Goal: Task Accomplishment & Management: Manage account settings

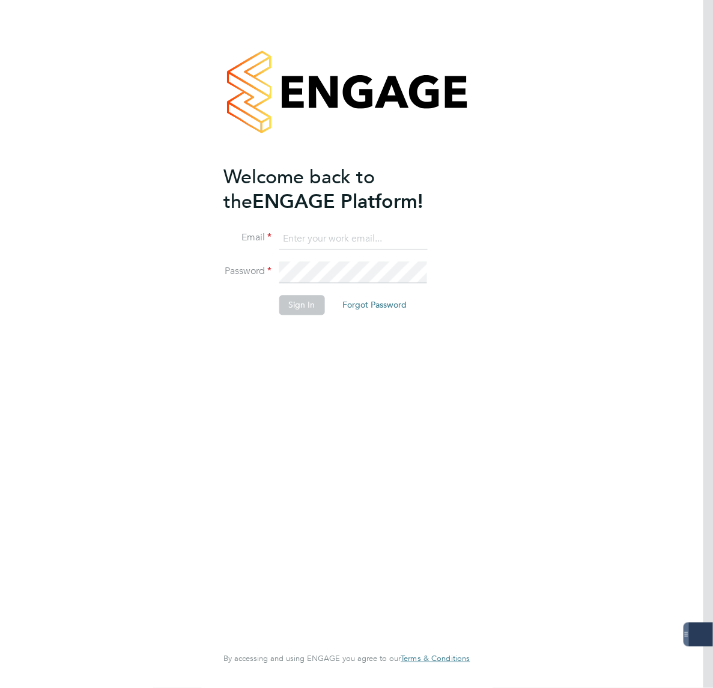
type input "[PERSON_NAME][EMAIL_ADDRESS][PERSON_NAME][DOMAIN_NAME]"
click at [410, 236] on keeper-lock "Open Keeper Popup" at bounding box center [416, 239] width 14 height 14
click at [302, 305] on button "Sign In" at bounding box center [302, 305] width 46 height 19
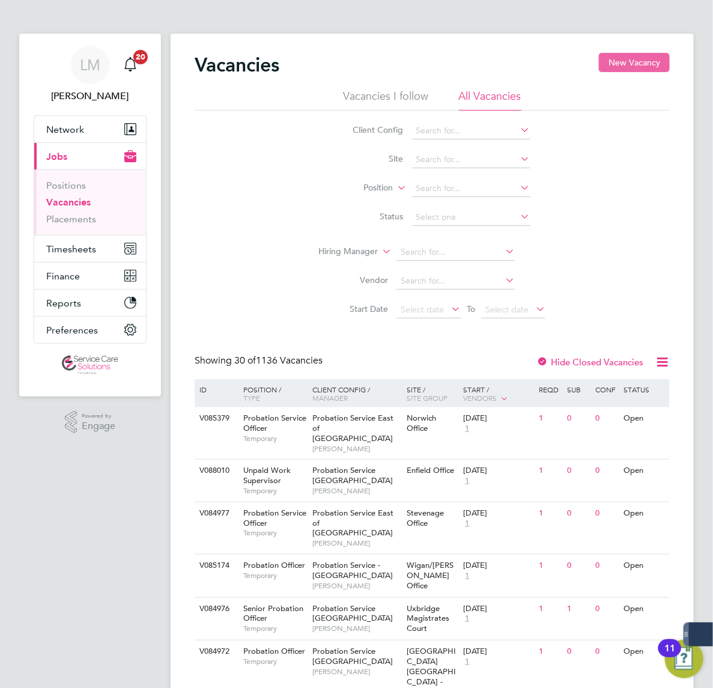
click at [599, 67] on button "New Vacancy" at bounding box center [634, 62] width 71 height 19
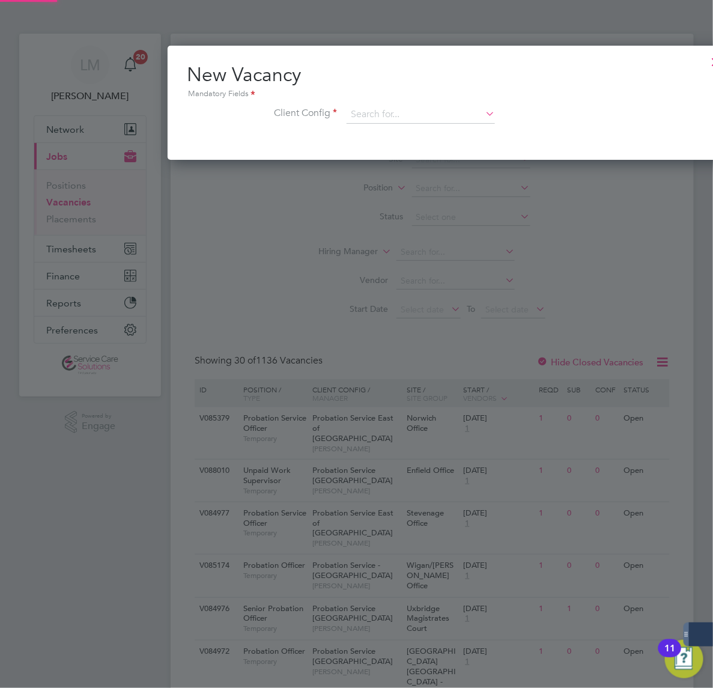
scroll to position [114, 562]
click at [705, 63] on div at bounding box center [716, 59] width 22 height 22
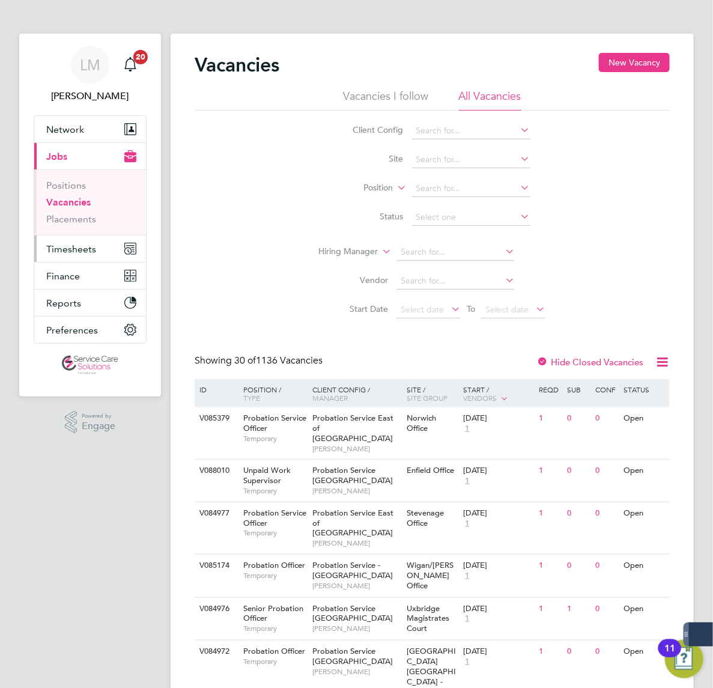
click at [34, 256] on button "Timesheets" at bounding box center [90, 249] width 112 height 26
click at [34, 264] on button "Finance" at bounding box center [90, 276] width 112 height 26
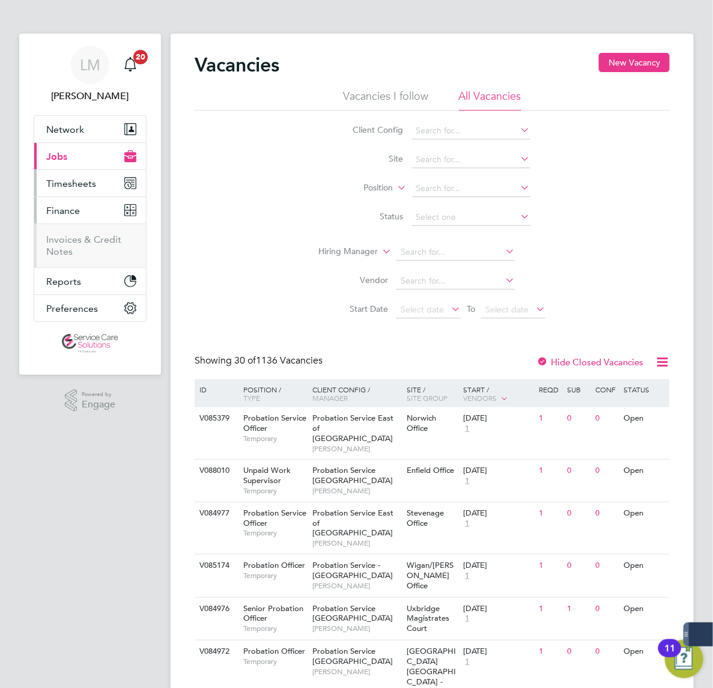
click at [34, 190] on button "Timesheets" at bounding box center [90, 183] width 112 height 26
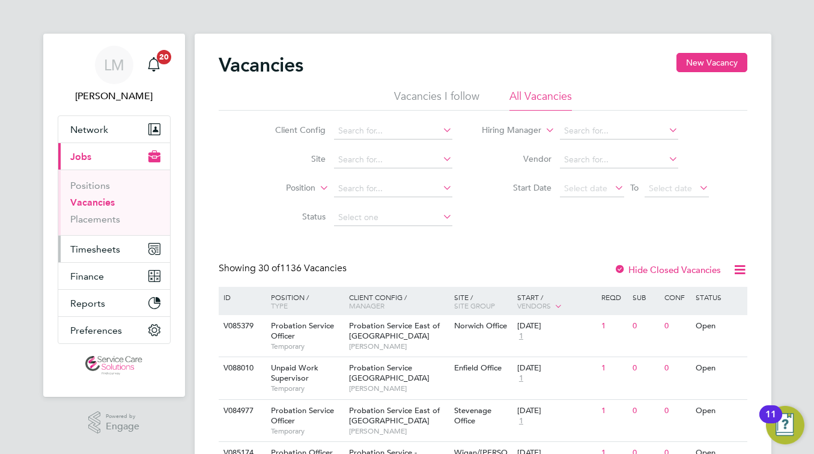
drag, startPoint x: 20, startPoint y: 247, endPoint x: 23, endPoint y: 253, distance: 6.7
click at [70, 247] on span "Timesheets" at bounding box center [95, 248] width 50 height 11
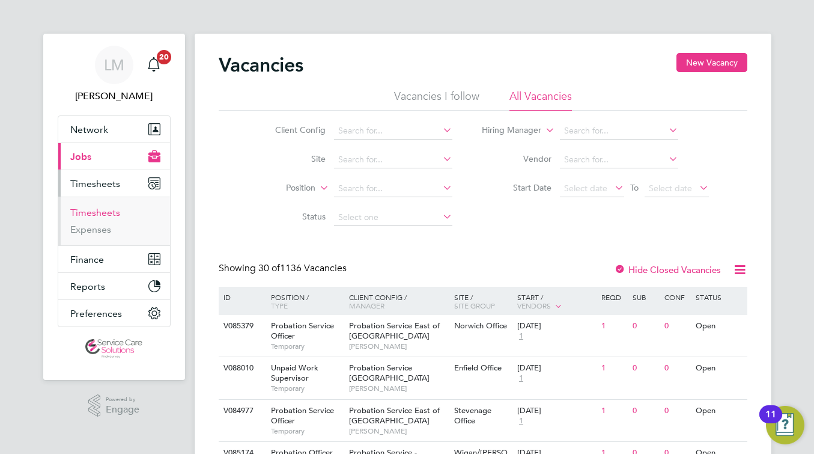
click at [70, 212] on link "Timesheets" at bounding box center [95, 212] width 50 height 11
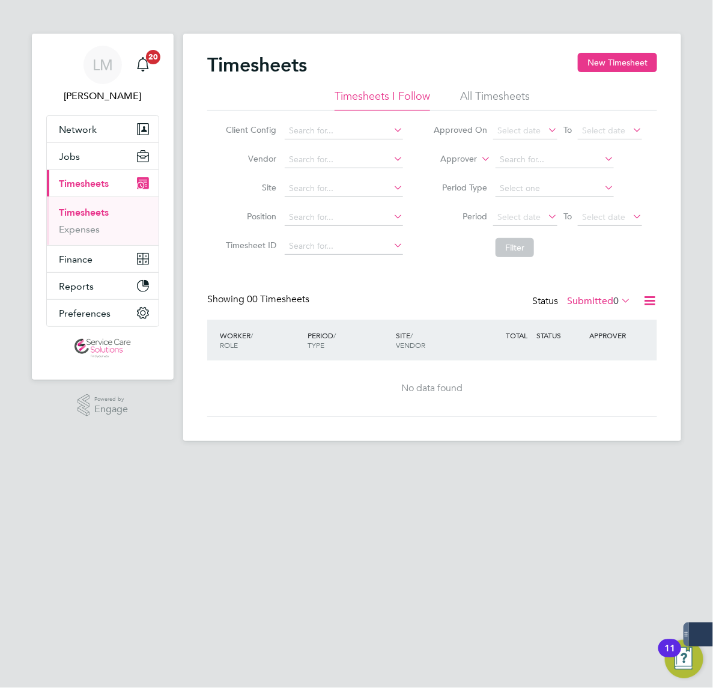
click at [423, 156] on label "Approver" at bounding box center [450, 159] width 54 height 12
click at [460, 97] on li "All Timesheets" at bounding box center [495, 100] width 70 height 22
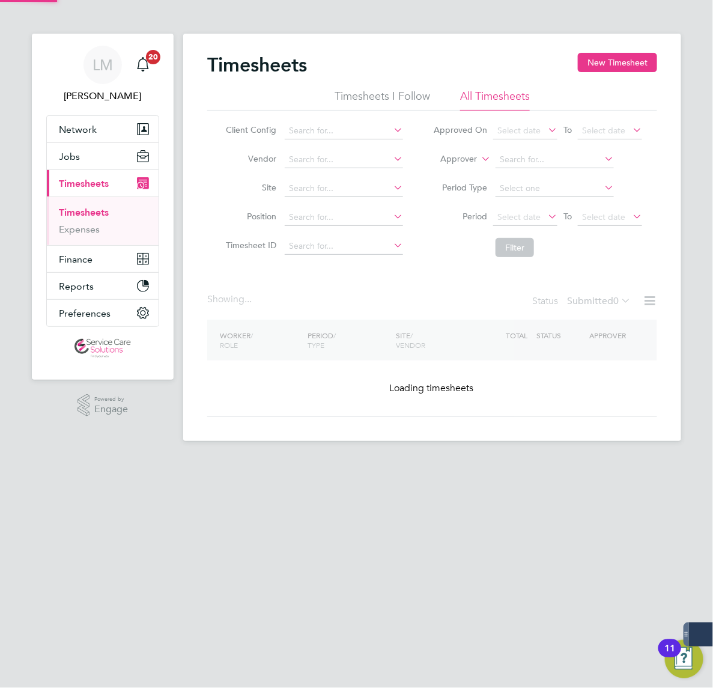
click at [511, 67] on div "Timesheets New Timesheet" at bounding box center [432, 71] width 450 height 36
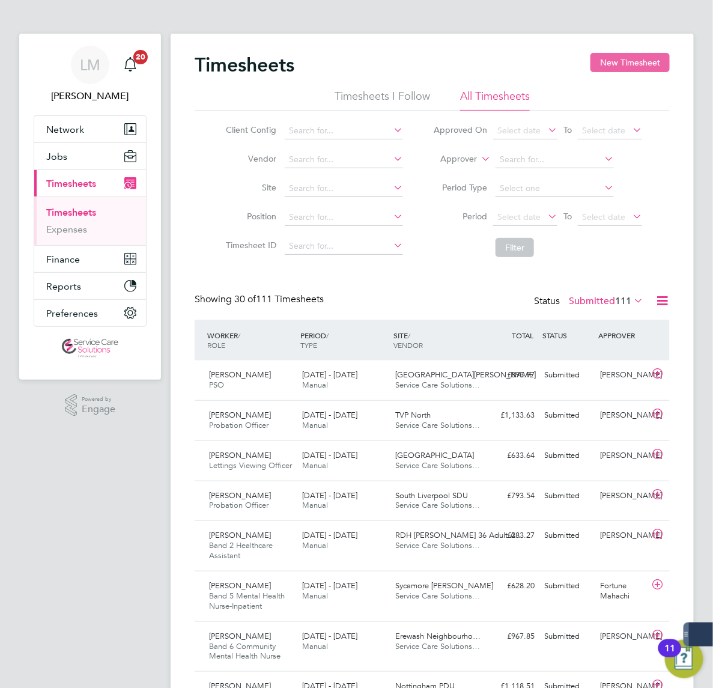
click at [591, 61] on button "New Timesheet" at bounding box center [630, 62] width 79 height 19
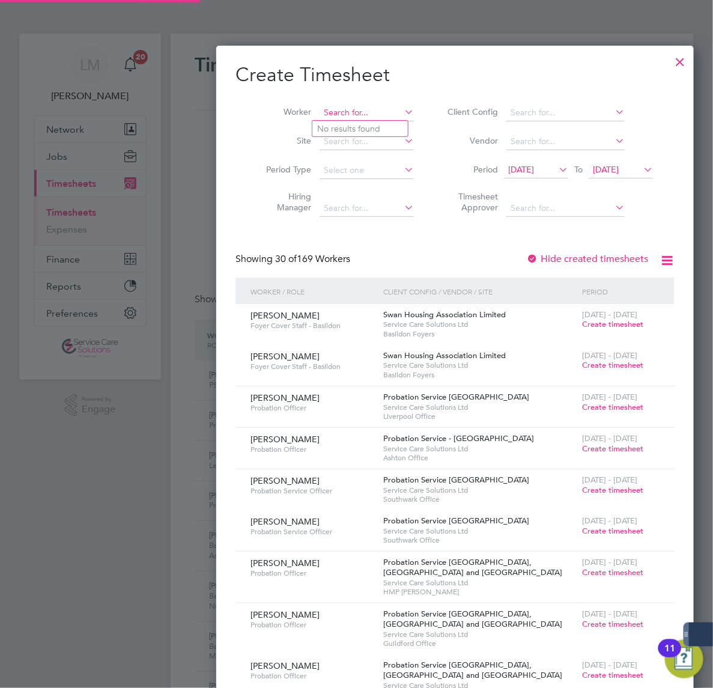
click at [320, 107] on input at bounding box center [367, 113] width 94 height 17
click at [386, 130] on b "Bara" at bounding box center [395, 129] width 18 height 10
type input "[PERSON_NAME]"
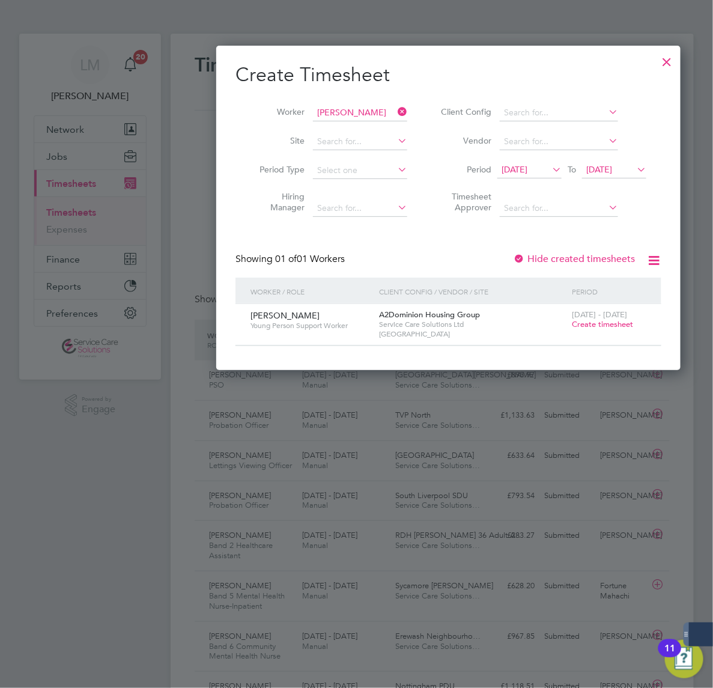
click at [572, 326] on span "Create timesheet" at bounding box center [602, 324] width 61 height 10
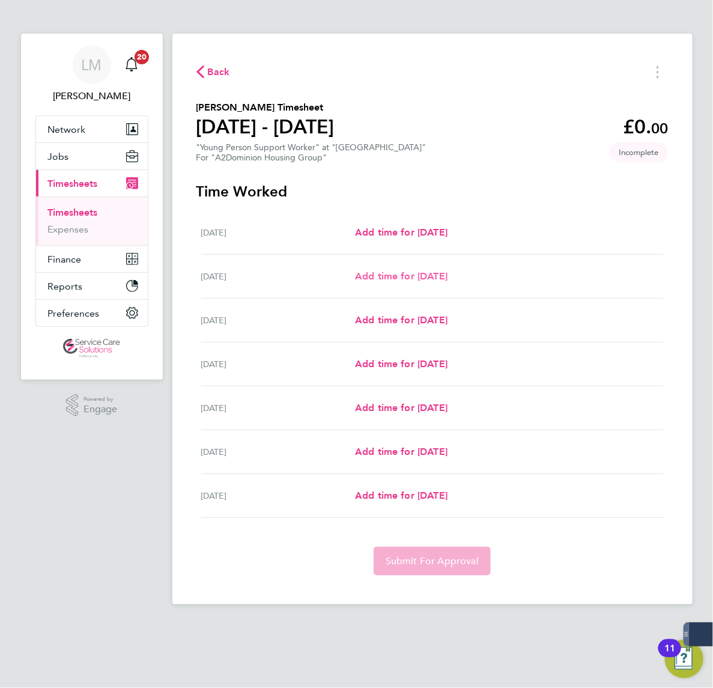
click at [355, 278] on span "Add time for [DATE]" at bounding box center [401, 275] width 93 height 11
select select "30"
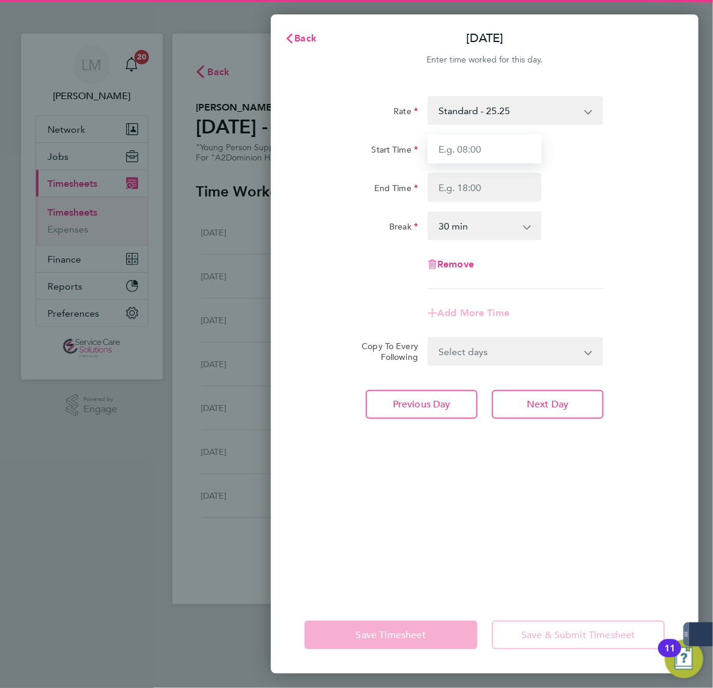
click at [479, 149] on input "Start Time" at bounding box center [485, 149] width 114 height 29
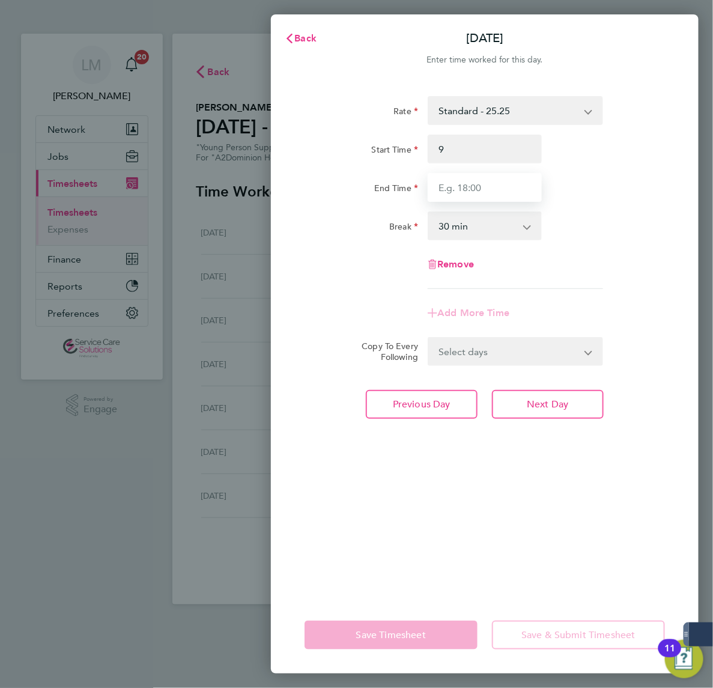
type input "09:00"
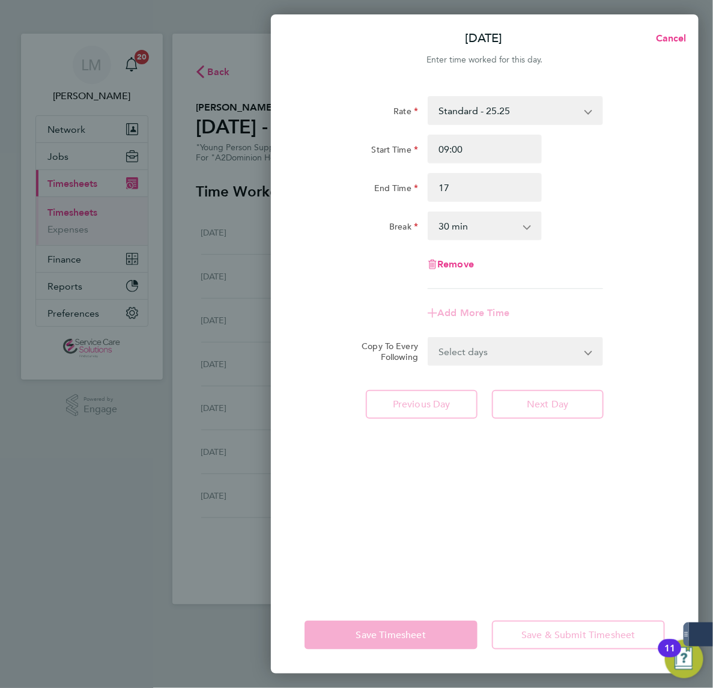
type input "17:00"
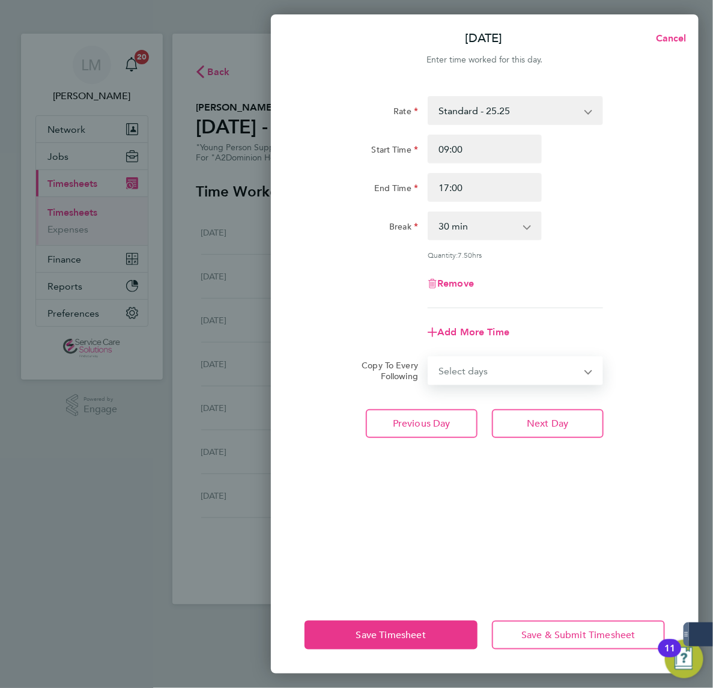
click at [500, 371] on select "Select days Day Weekday (Mon-Fri) Weekend (Sat-Sun) [DATE] [DATE] [DATE] [DATE]…" at bounding box center [509, 371] width 160 height 26
select select "WED"
click at [429, 358] on select "Select days Day Weekday (Mon-Fri) Weekend (Sat-Sun) [DATE] [DATE] [DATE] [DATE]…" at bounding box center [509, 371] width 160 height 26
select select "[DATE]"
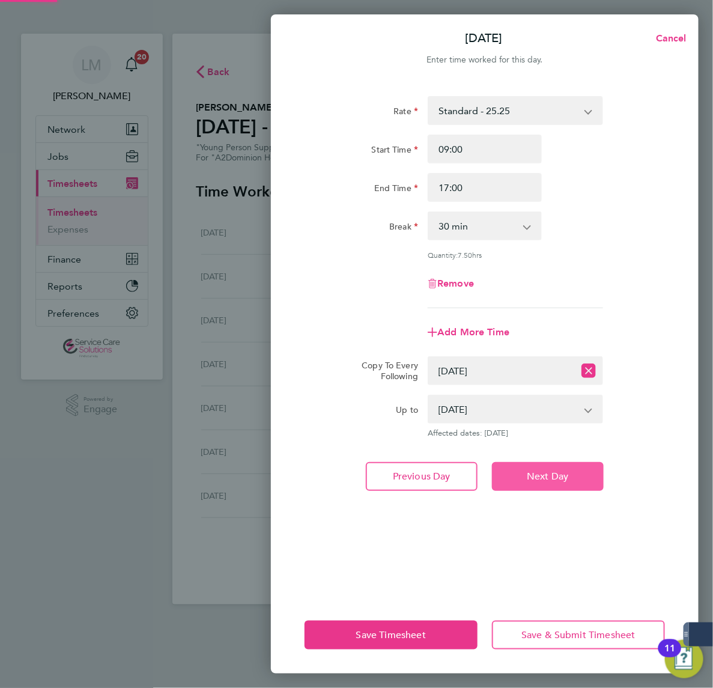
click at [539, 470] on span "Next Day" at bounding box center [547, 476] width 41 height 12
select select "30"
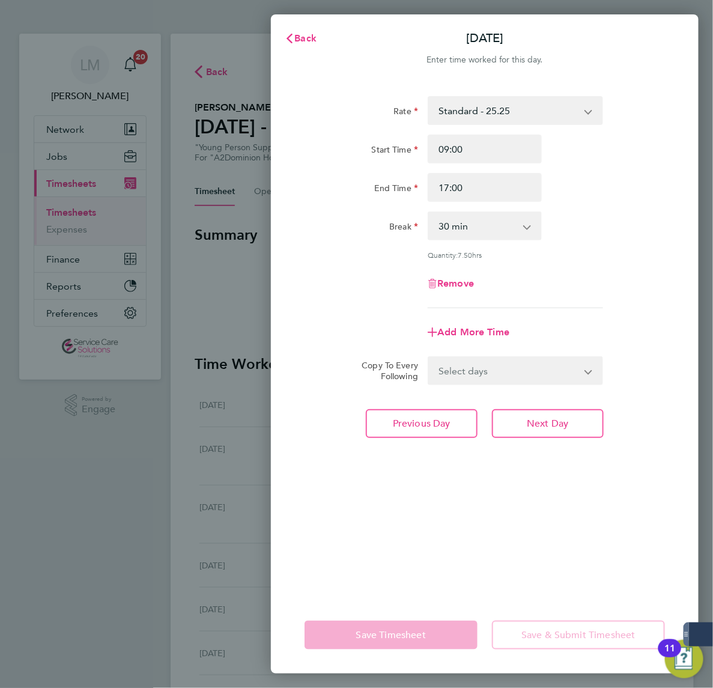
drag, startPoint x: 529, startPoint y: 361, endPoint x: 518, endPoint y: 379, distance: 20.8
click at [529, 361] on select "Select days Day Weekday (Mon-Fri) Weekend (Sat-Sun) [DATE] [DATE] [DATE] [DATE]" at bounding box center [509, 371] width 160 height 26
select select "FRI"
click at [429, 358] on select "Select days Day Weekday (Mon-Fri) Weekend (Sat-Sun) [DATE] [DATE] [DATE] [DATE]" at bounding box center [509, 371] width 160 height 26
select select "[DATE]"
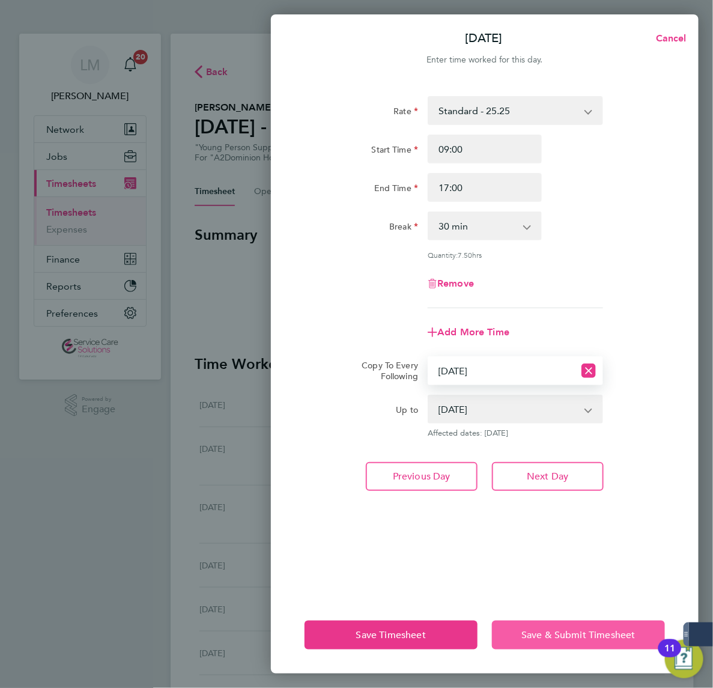
click at [535, 625] on button "Save & Submit Timesheet" at bounding box center [578, 635] width 173 height 29
